Goal: Information Seeking & Learning: Learn about a topic

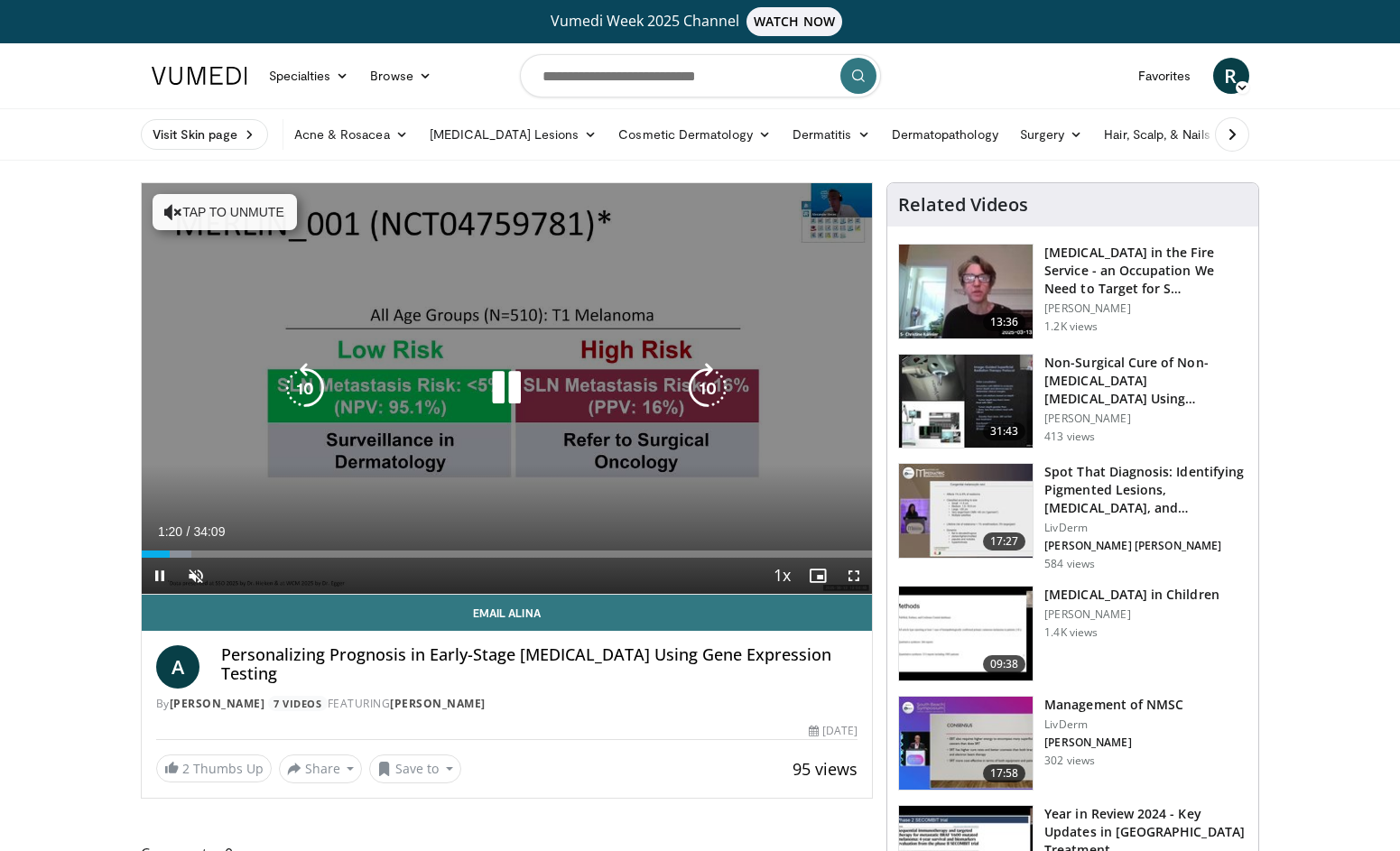
click at [217, 211] on button "Tap to unmute" at bounding box center [225, 212] width 144 height 37
click at [292, 391] on icon "Video Player" at bounding box center [305, 389] width 51 height 51
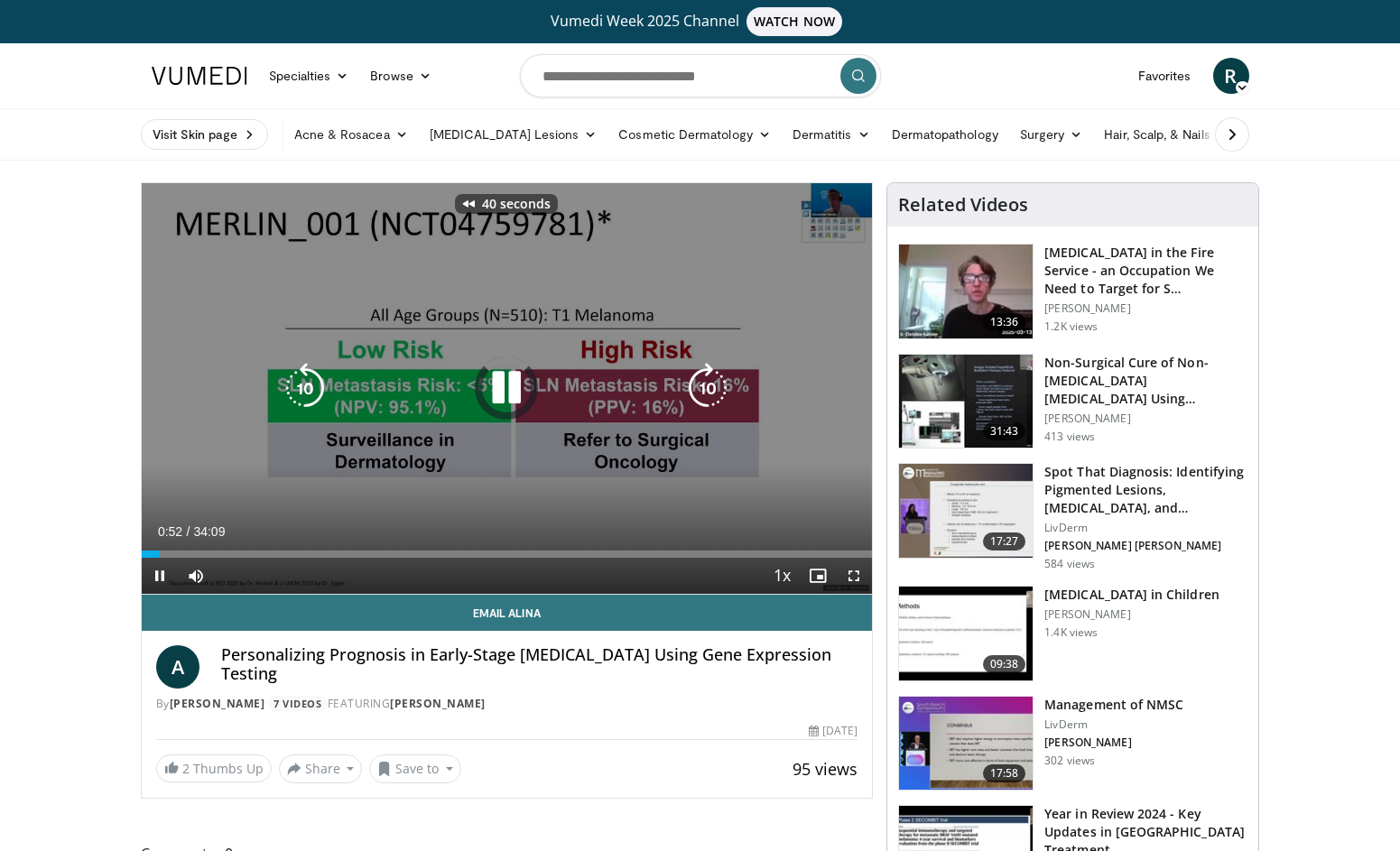
click at [292, 391] on icon "Video Player" at bounding box center [305, 389] width 51 height 51
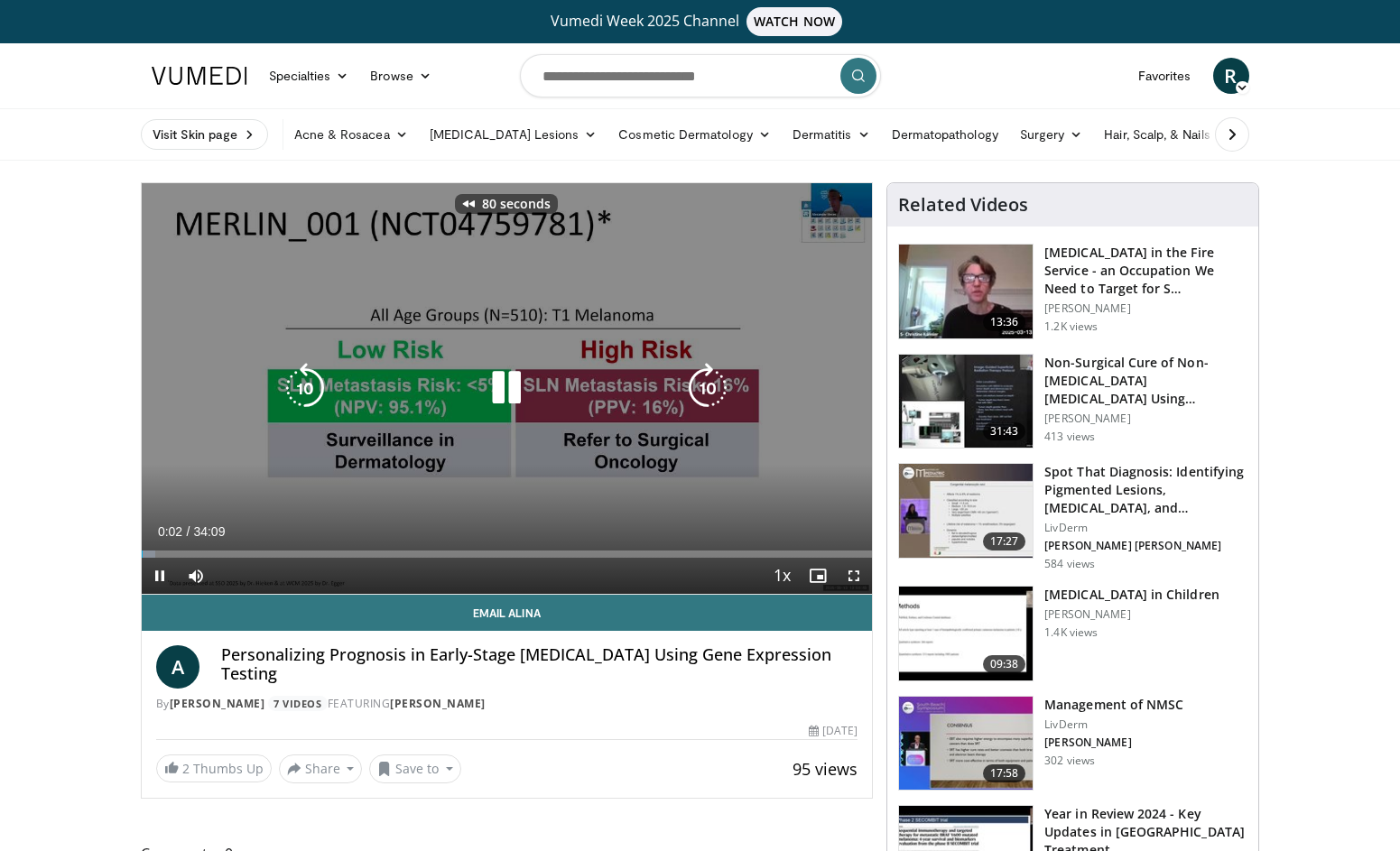
click at [292, 391] on icon "Video Player" at bounding box center [305, 389] width 51 height 51
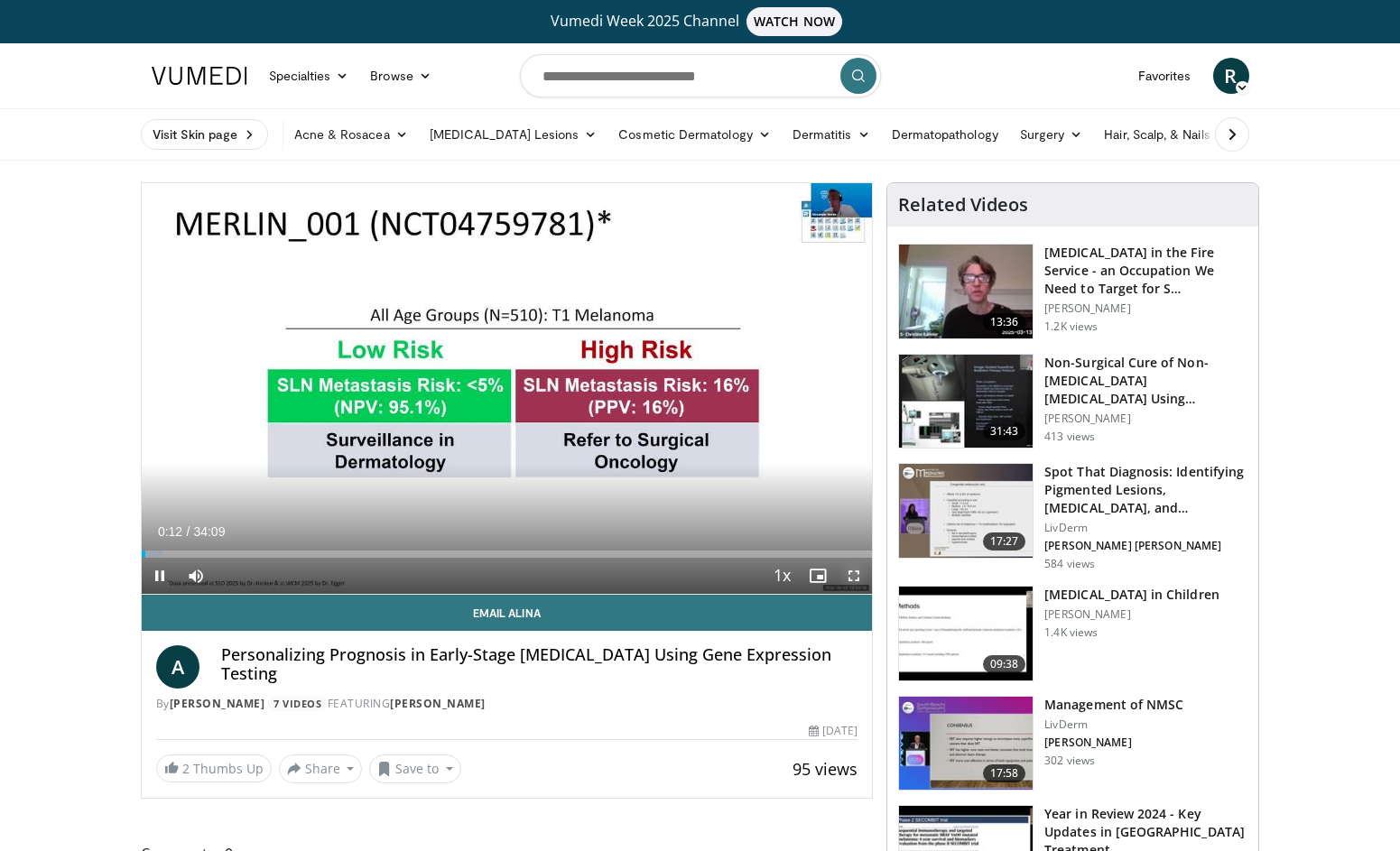
click at [854, 573] on span "Video Player" at bounding box center [854, 576] width 37 height 37
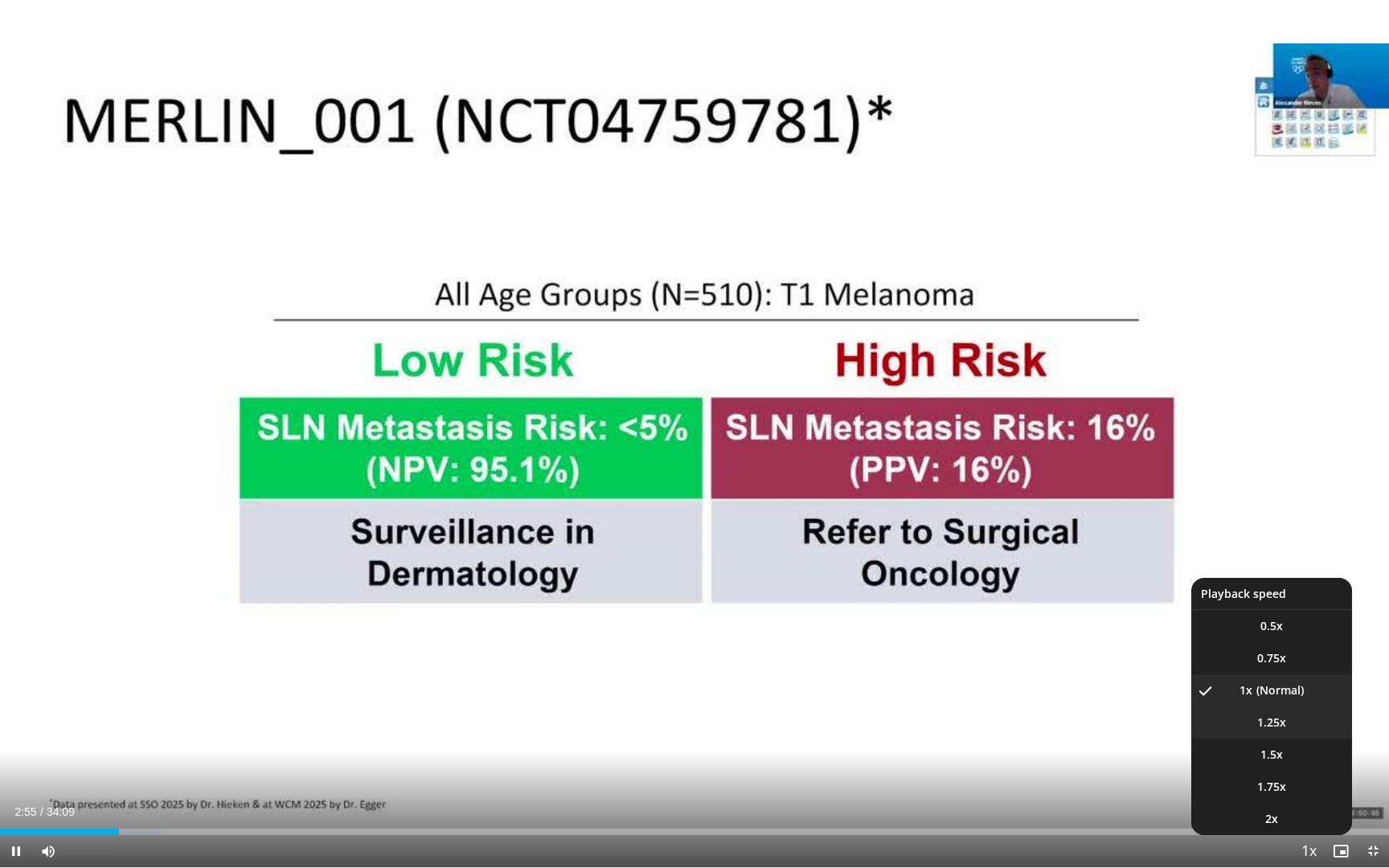
click at [1258, 719] on span "1.25x" at bounding box center [1271, 722] width 29 height 16
click at [1258, 748] on li "1.5x" at bounding box center [1271, 755] width 161 height 33
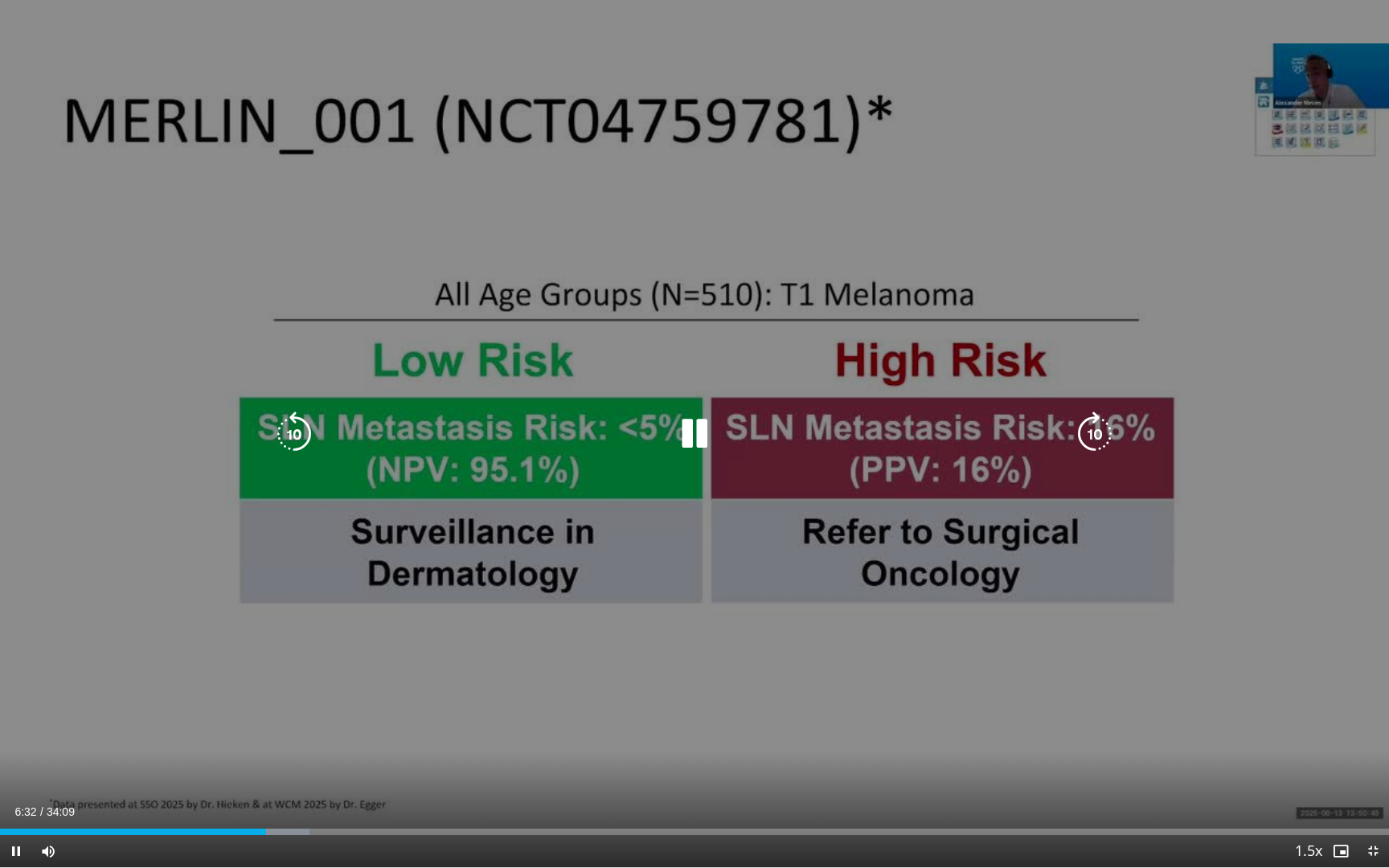
click at [694, 430] on icon "Video Player" at bounding box center [694, 434] width 45 height 45
click at [693, 431] on icon "Video Player" at bounding box center [694, 434] width 45 height 45
click at [700, 433] on icon "Video Player" at bounding box center [694, 434] width 45 height 45
click at [692, 427] on icon "Video Player" at bounding box center [694, 434] width 45 height 45
click at [685, 437] on icon "Video Player" at bounding box center [694, 434] width 45 height 45
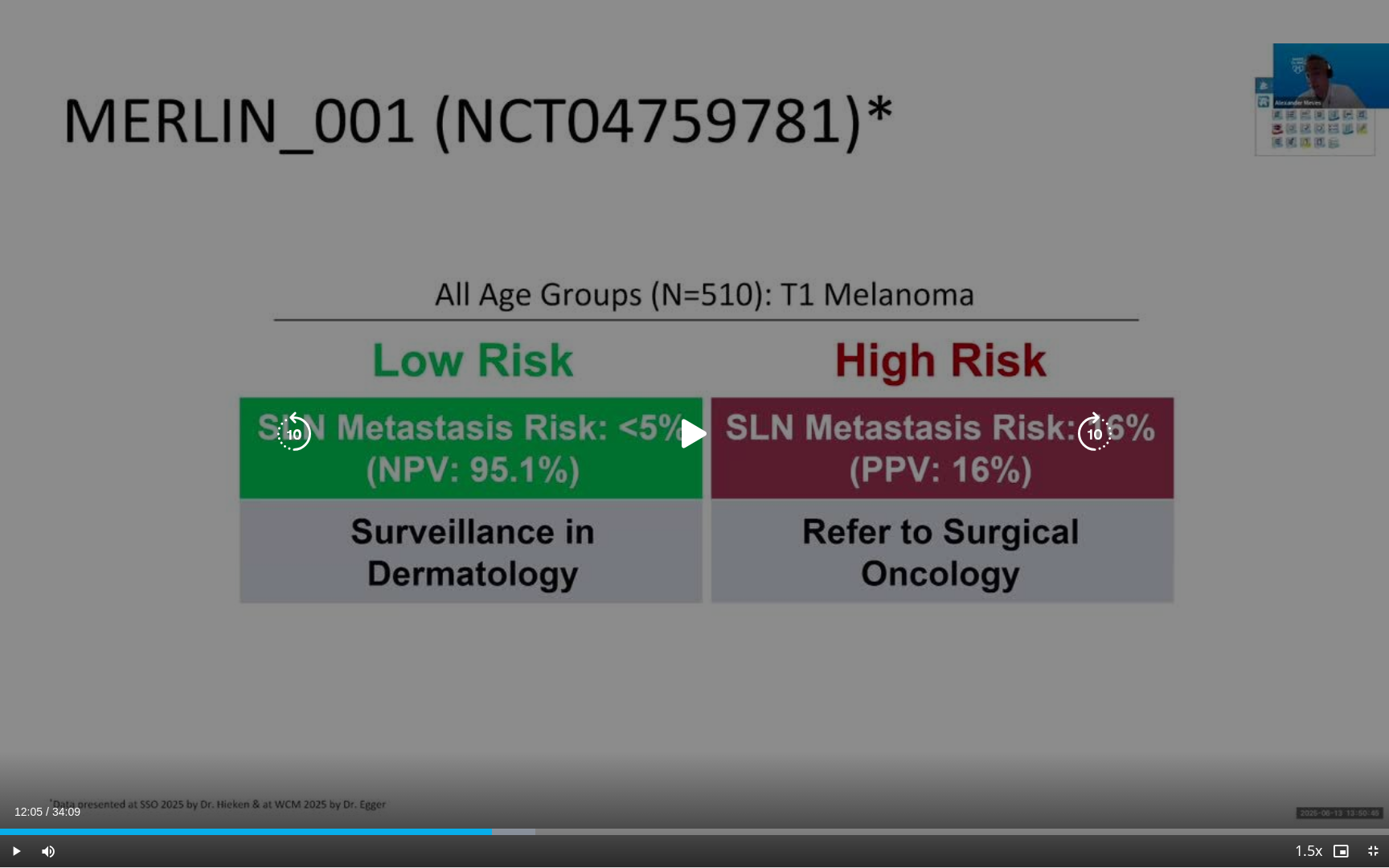
click at [689, 436] on icon "Video Player" at bounding box center [694, 434] width 45 height 45
click at [689, 432] on icon "Video Player" at bounding box center [694, 434] width 45 height 45
click at [686, 434] on icon "Video Player" at bounding box center [694, 434] width 45 height 45
click at [691, 434] on icon "Video Player" at bounding box center [694, 434] width 45 height 45
click at [696, 432] on icon "Video Player" at bounding box center [694, 434] width 45 height 45
